Goal: Connect with others: Connect with other users

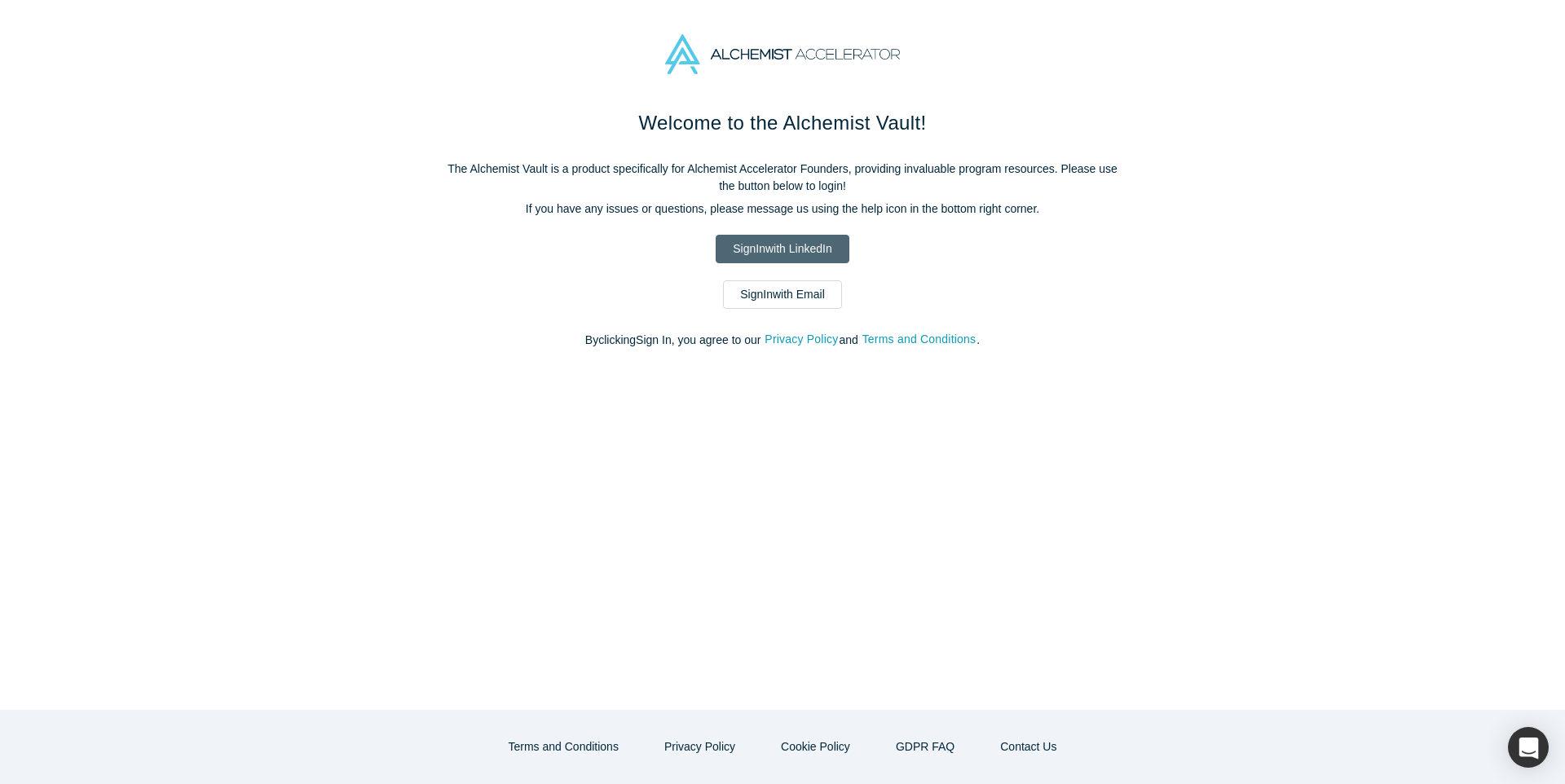
click at [782, 248] on link "Sign In with LinkedIn" at bounding box center [782, 249] width 133 height 29
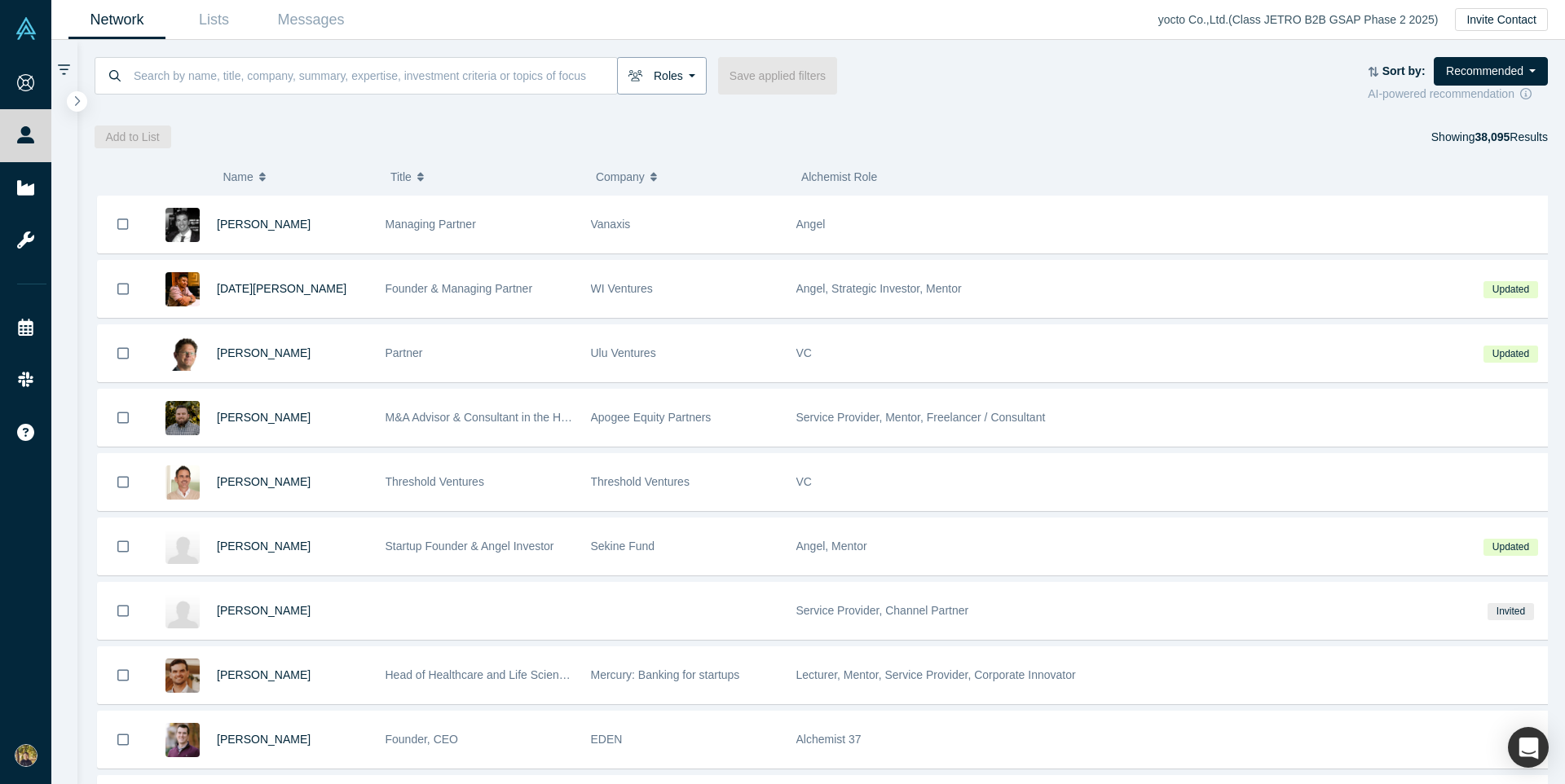
click at [660, 75] on button "Roles" at bounding box center [662, 76] width 90 height 38
